Goal: Task Accomplishment & Management: Manage account settings

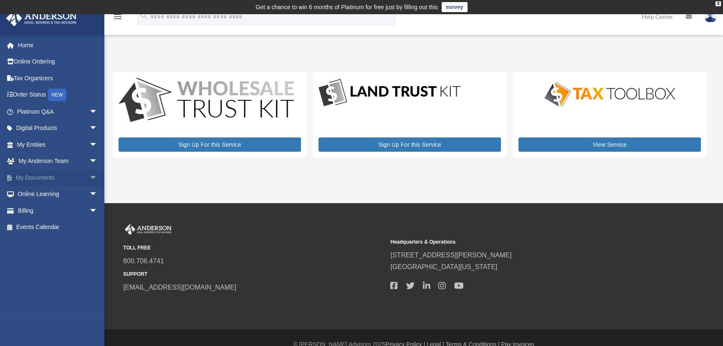
click at [30, 174] on link "My Documents arrow_drop_down" at bounding box center [58, 177] width 104 height 17
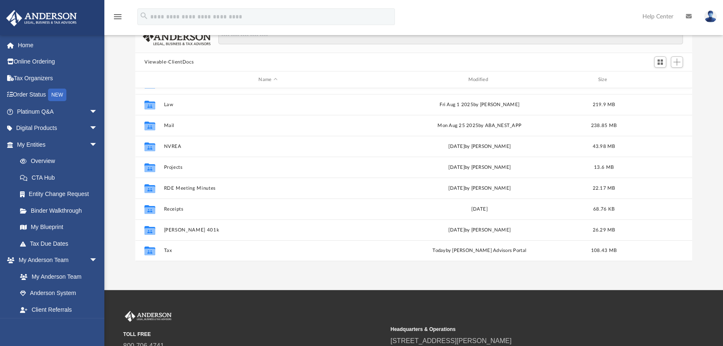
scroll to position [76, 0]
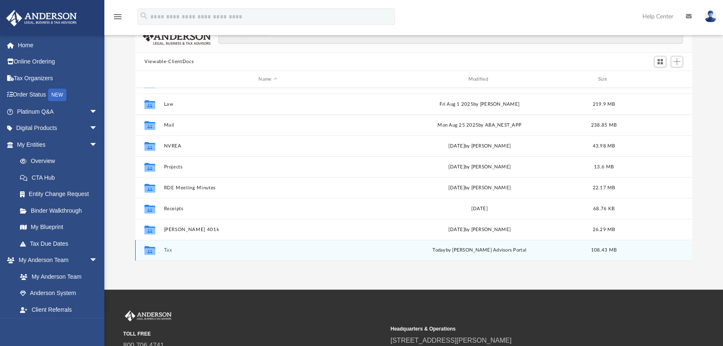
click at [167, 249] on button "Tax" at bounding box center [268, 249] width 208 height 5
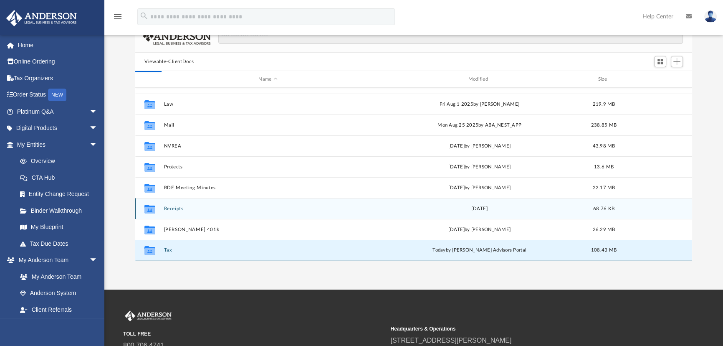
scroll to position [0, 0]
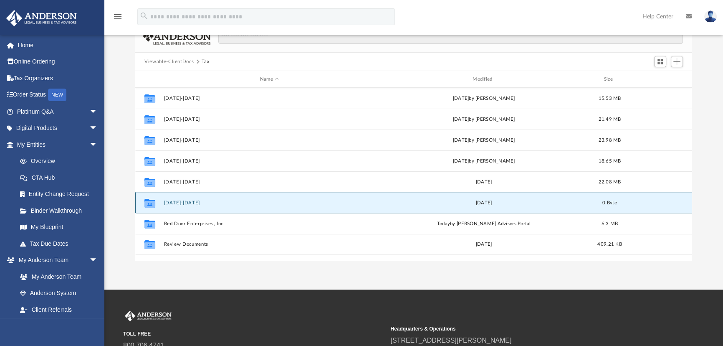
click at [183, 203] on button "[DATE]-[DATE]" at bounding box center [269, 202] width 211 height 5
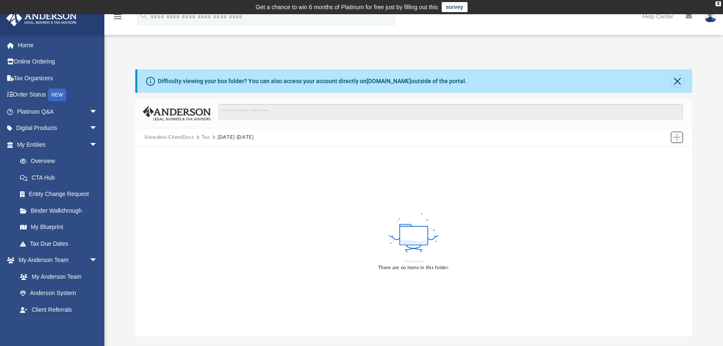
click at [679, 136] on span "Add" at bounding box center [676, 137] width 7 height 7
click at [657, 154] on li "Upload" at bounding box center [665, 153] width 27 height 9
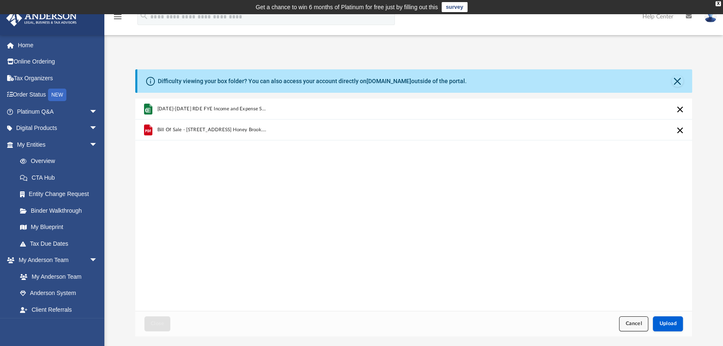
click at [626, 326] on button "Cancel" at bounding box center [633, 323] width 29 height 15
